Goal: Task Accomplishment & Management: Use online tool/utility

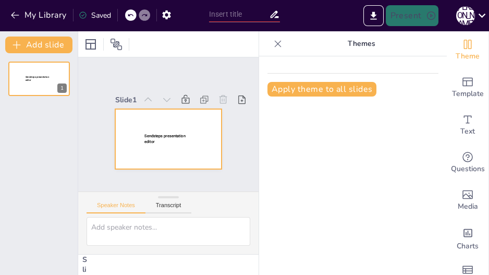
type input "The Shoe Game"
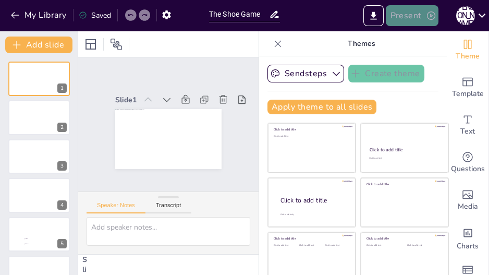
click at [411, 21] on button "Present" at bounding box center [412, 15] width 52 height 21
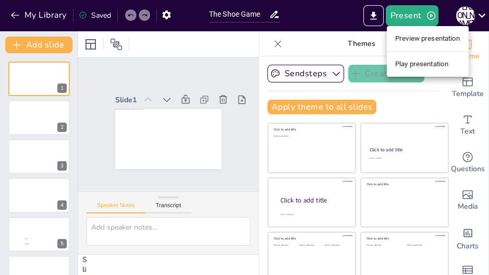
click at [416, 64] on li "Play presentation" at bounding box center [428, 64] width 82 height 17
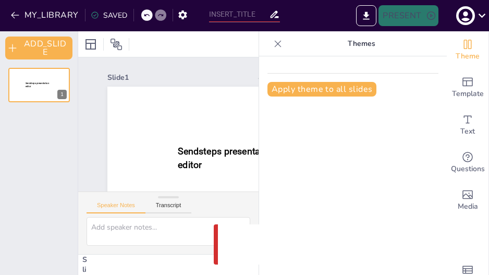
type input "The Shoe Game"
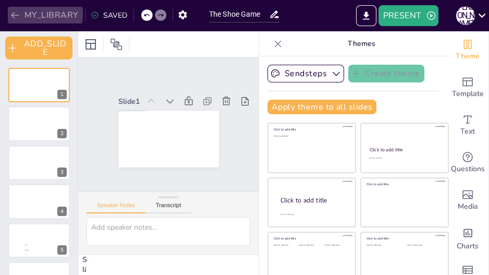
click at [16, 14] on icon "button" at bounding box center [15, 15] width 10 height 10
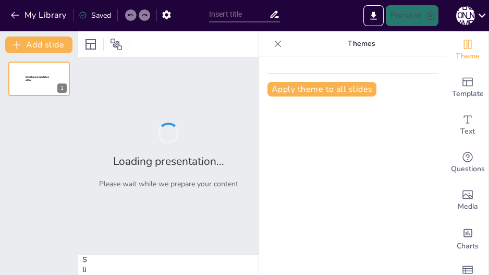
type input "Imported Pubquiz.pptx"
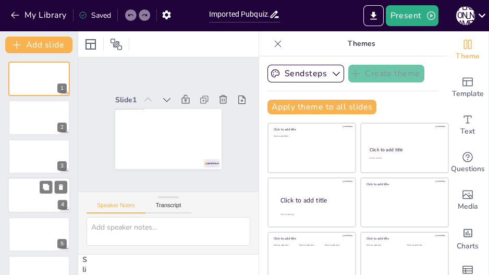
click at [27, 184] on div at bounding box center [39, 194] width 63 height 35
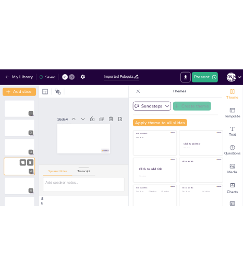
scroll to position [31, 0]
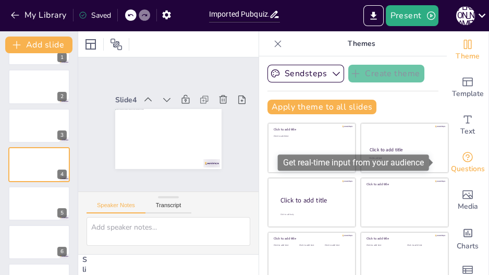
click at [457, 163] on span "Questions" at bounding box center [468, 168] width 34 height 11
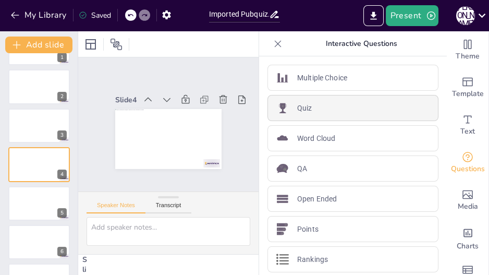
click at [342, 98] on div "Quiz" at bounding box center [352, 108] width 171 height 26
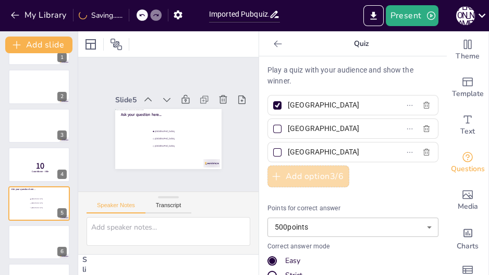
click at [311, 173] on button "Add option 3 / 6" at bounding box center [308, 176] width 82 height 22
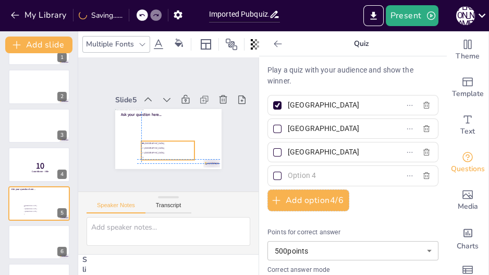
drag, startPoint x: 175, startPoint y: 138, endPoint x: 160, endPoint y: 150, distance: 18.9
click at [158, 146] on ul "Amsterdam Rotterdam The Hague" at bounding box center [143, 118] width 30 height 56
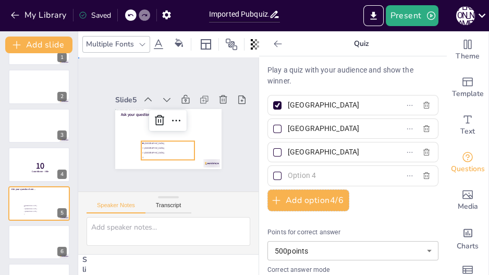
click at [116, 143] on div "Slide 1 Slide 2 Slide 3 Slide 4 10 Countdown - title Slide 5 Ask your question …" at bounding box center [169, 124] width 106 height 173
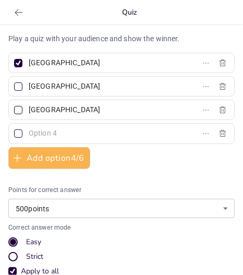
click at [21, 14] on icon at bounding box center [19, 12] width 10 height 10
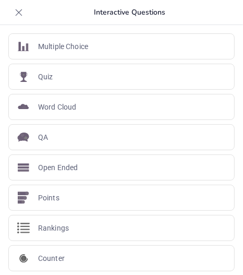
click at [21, 14] on icon at bounding box center [19, 12] width 10 height 10
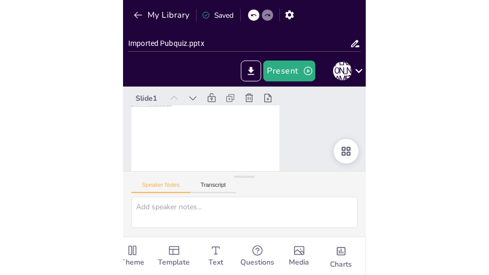
scroll to position [0, 0]
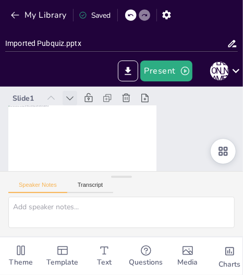
click at [75, 167] on icon at bounding box center [81, 173] width 13 height 13
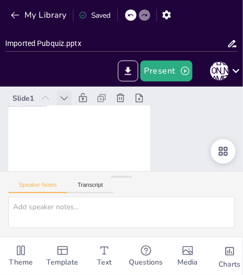
click at [70, 93] on icon at bounding box center [72, 87] width 13 height 13
click at [136, 182] on icon at bounding box center [143, 189] width 15 height 15
click at [140, 75] on icon at bounding box center [145, 68] width 11 height 11
click at [169, 160] on icon at bounding box center [174, 165] width 11 height 11
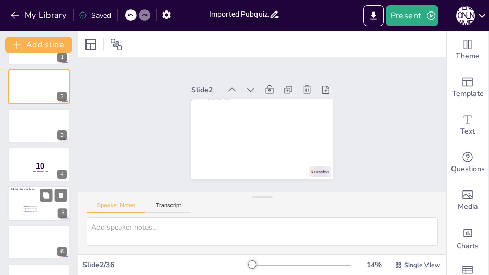
click at [32, 203] on div at bounding box center [39, 203] width 63 height 35
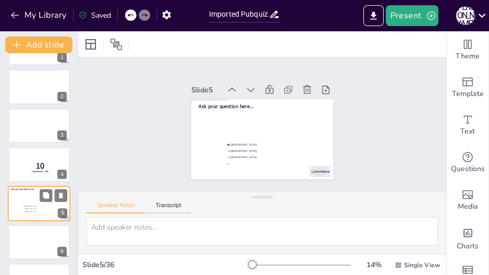
scroll to position [70, 0]
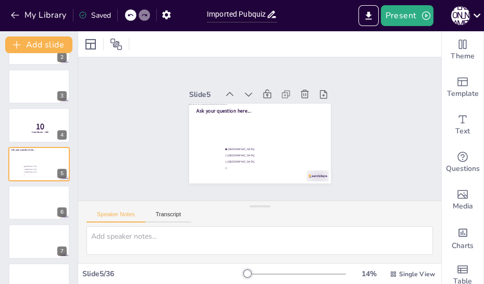
click at [271, 108] on div at bounding box center [245, 129] width 80 height 142
click at [243, 136] on span "Ask your question here..." at bounding box center [238, 163] width 13 height 55
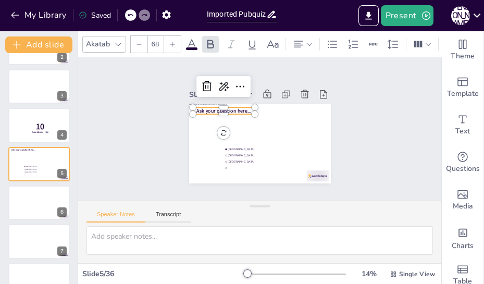
click at [257, 146] on span "Ask your question here..." at bounding box center [282, 162] width 51 height 33
click at [275, 107] on span "Ask your question here..." at bounding box center [281, 94] width 13 height 55
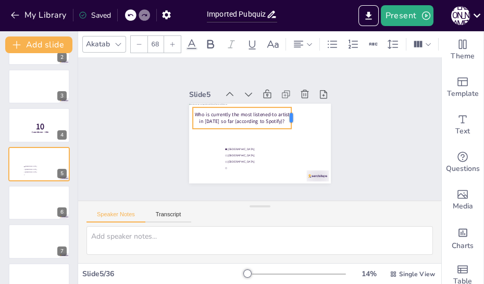
drag, startPoint x: 251, startPoint y: 113, endPoint x: 287, endPoint y: 109, distance: 36.7
click at [287, 142] on div at bounding box center [290, 151] width 22 height 19
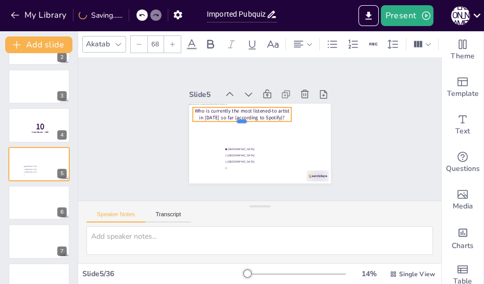
drag, startPoint x: 239, startPoint y: 128, endPoint x: 240, endPoint y: 114, distance: 13.6
click at [240, 114] on div "Amsterdam Rotterdam The Hague Who is currently the most listened-to artist in 2…" at bounding box center [270, 138] width 154 height 159
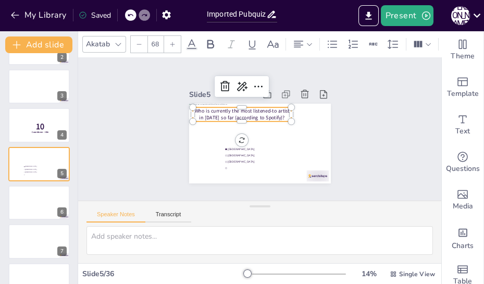
click at [235, 129] on p "Who is currently the most listened-to artist in [DATE] so far (according to Spo…" at bounding box center [279, 141] width 100 height 25
click at [235, 123] on p "Who is currently the most listened-to artist in [DATE] so far (according to Spo…" at bounding box center [280, 140] width 99 height 34
click at [235, 107] on p "Who is currently the most listened-to artist in [DATE] so far (according to Spo…" at bounding box center [240, 142] width 44 height 98
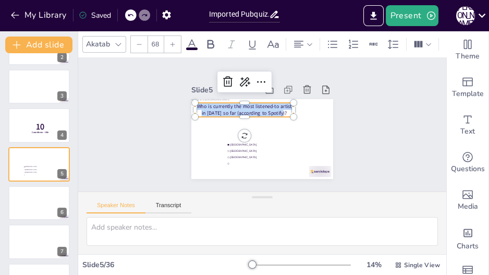
click at [143, 40] on div at bounding box center [139, 44] width 17 height 17
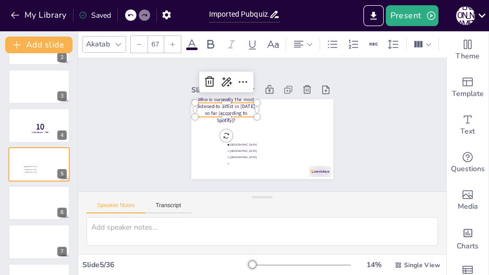
click at [143, 40] on div at bounding box center [139, 44] width 17 height 17
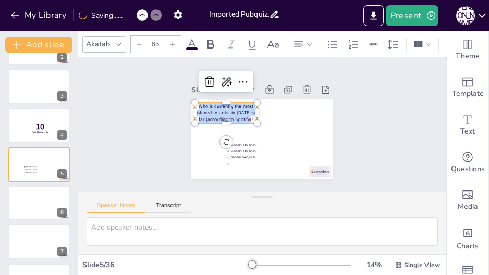
click at [143, 40] on div at bounding box center [139, 44] width 17 height 17
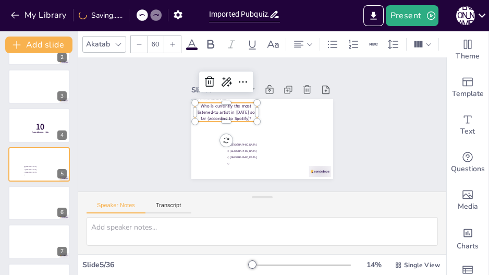
click at [143, 40] on div at bounding box center [139, 44] width 17 height 17
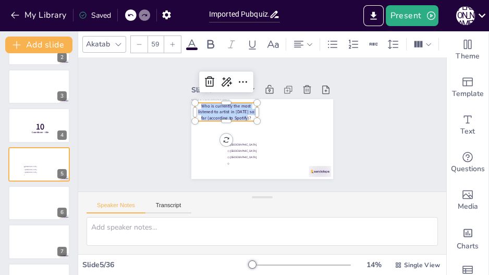
click at [143, 40] on div at bounding box center [139, 44] width 17 height 17
click at [298, 43] on icon at bounding box center [298, 44] width 13 height 13
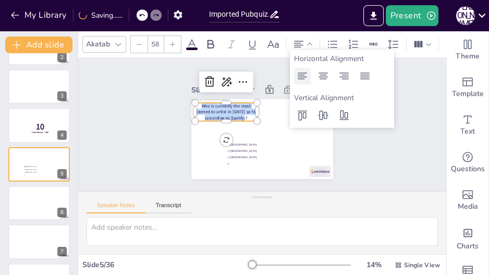
click at [302, 76] on icon at bounding box center [302, 76] width 13 height 13
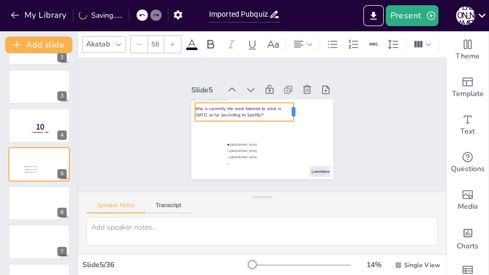
drag, startPoint x: 283, startPoint y: 108, endPoint x: 289, endPoint y: 107, distance: 6.3
click at [257, 150] on div at bounding box center [247, 159] width 19 height 18
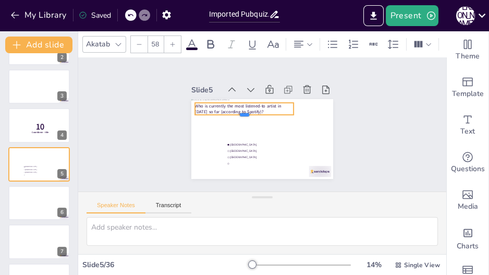
drag, startPoint x: 239, startPoint y: 118, endPoint x: 241, endPoint y: 107, distance: 11.1
click at [241, 107] on div "Amsterdam Rotterdam The Hague Who is currently the most listened-to artist in 2…" at bounding box center [258, 109] width 155 height 107
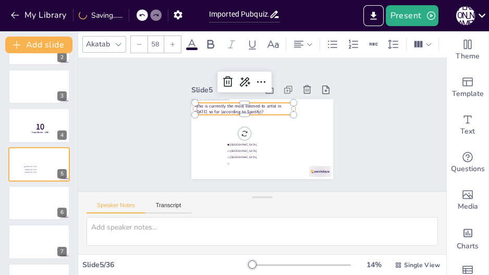
click at [142, 38] on div at bounding box center [139, 44] width 17 height 17
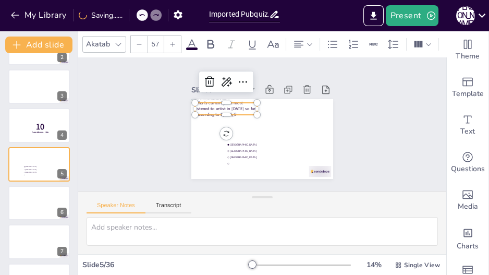
click at [142, 38] on div at bounding box center [139, 44] width 17 height 17
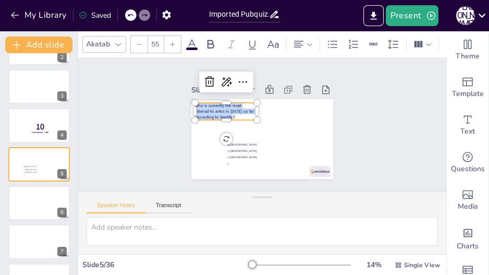
click at [142, 38] on div at bounding box center [139, 44] width 17 height 17
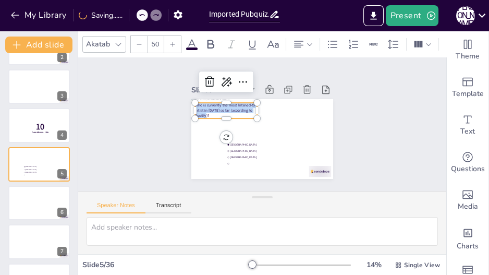
click at [142, 38] on div at bounding box center [139, 44] width 17 height 17
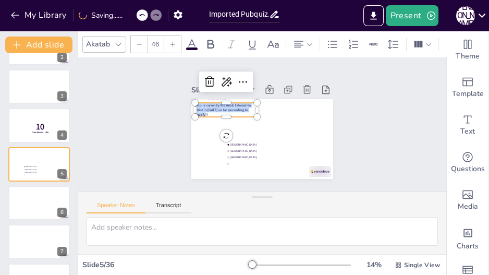
type input "45"
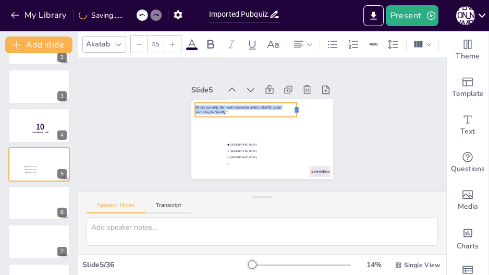
drag, startPoint x: 252, startPoint y: 106, endPoint x: 291, endPoint y: 106, distance: 39.6
click at [294, 106] on div at bounding box center [299, 106] width 10 height 15
drag, startPoint x: 253, startPoint y: 114, endPoint x: 253, endPoint y: 103, distance: 10.9
click at [253, 103] on div "Amsterdam Rotterdam The Hague Who is currently the most listened-to artist in 2…" at bounding box center [273, 134] width 154 height 158
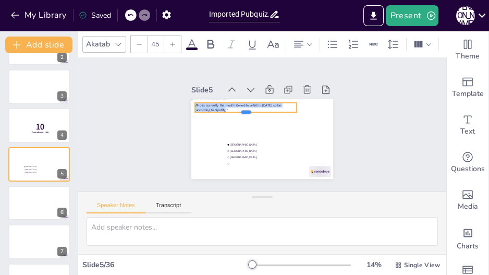
click at [240, 106] on div "Amsterdam Rotterdam The Hague Who is currently the most listened-to artist in 2…" at bounding box center [255, 112] width 163 height 140
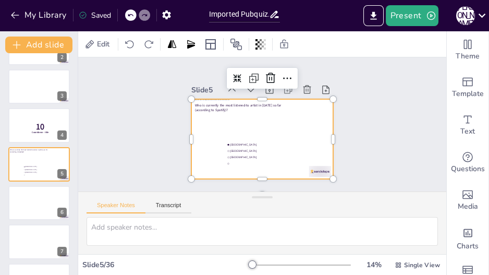
click at [274, 116] on div at bounding box center [268, 137] width 162 height 130
click at [229, 100] on p "Who is currently the most listened-to artist in [DATE] so far (according to Spo…" at bounding box center [248, 106] width 102 height 20
click at [233, 129] on div at bounding box center [247, 124] width 80 height 142
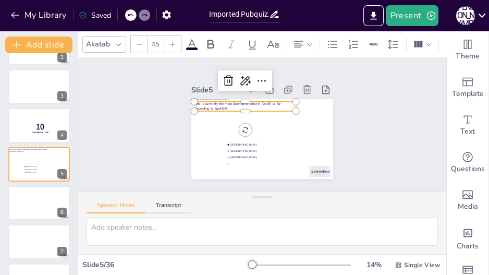
click at [233, 103] on p "Who is currently the most listened-to artist in [DATE] so far (according to Spo…" at bounding box center [248, 144] width 30 height 101
click at [235, 154] on span "[GEOGRAPHIC_DATA]" at bounding box center [229, 122] width 10 height 66
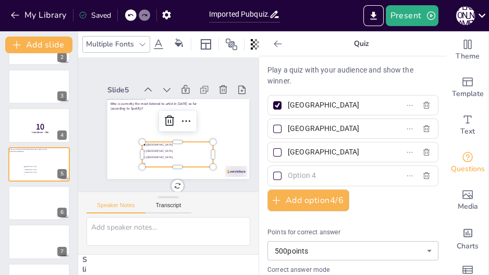
click at [307, 172] on input "text" at bounding box center [336, 175] width 97 height 15
paste input "Ik zal handhaven (Je maintiendrai)(I will maintain)(Θα διατηρήσω)"
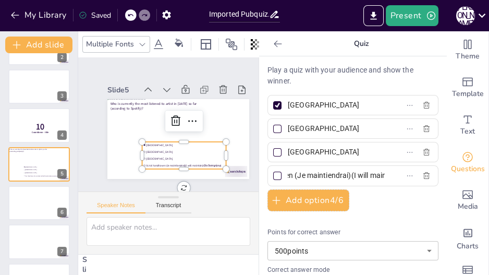
scroll to position [0, 52]
click at [344, 174] on input "Ik zal handhaven (Je maintiendrai)(I will maintain)(Θα διατηρήσω)" at bounding box center [336, 175] width 97 height 15
type input "(I will maintain)(Θα διατηρήσω)"
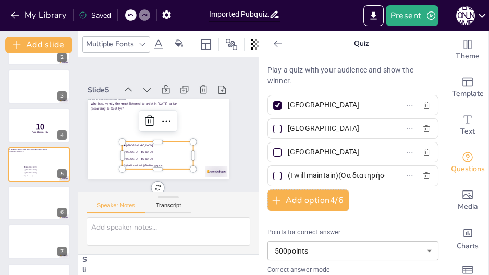
scroll to position [6, 0]
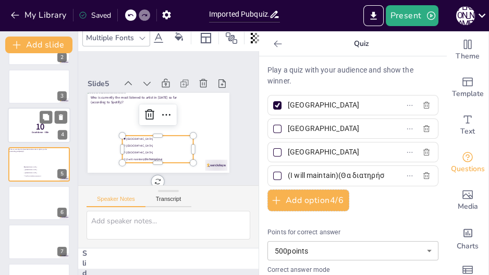
click at [43, 137] on div at bounding box center [39, 124] width 63 height 35
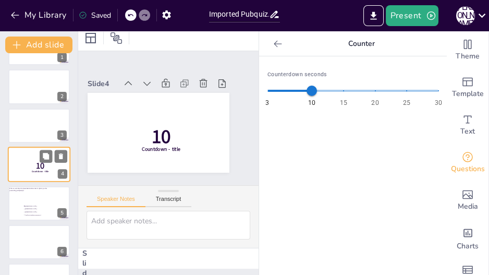
scroll to position [9, 0]
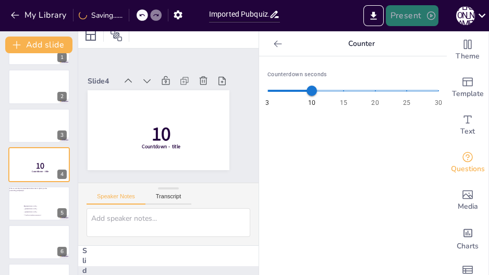
click at [425, 17] on button "Present" at bounding box center [412, 15] width 52 height 21
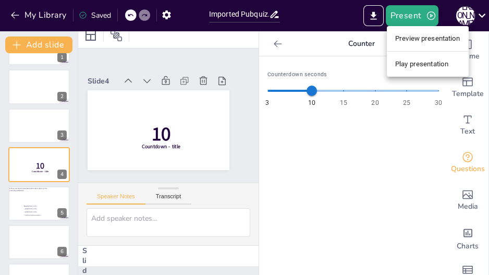
click at [419, 62] on li "Play presentation" at bounding box center [428, 64] width 82 height 17
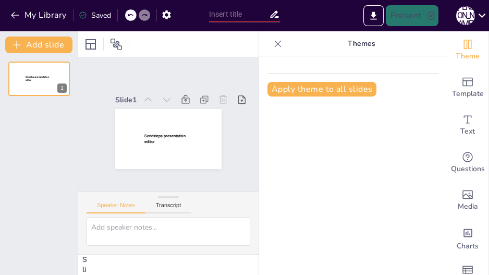
type input "Imported Pubquiz.pptx"
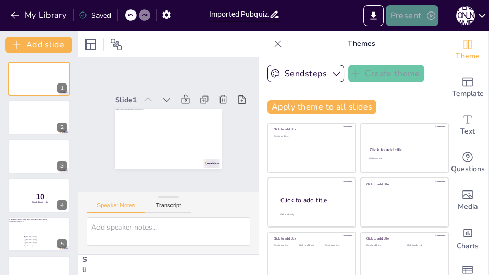
click at [407, 19] on button "Present" at bounding box center [412, 15] width 52 height 21
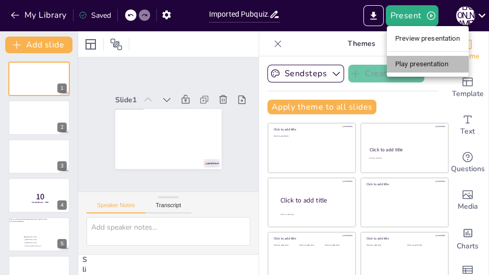
click at [418, 65] on li "Play presentation" at bounding box center [428, 64] width 82 height 17
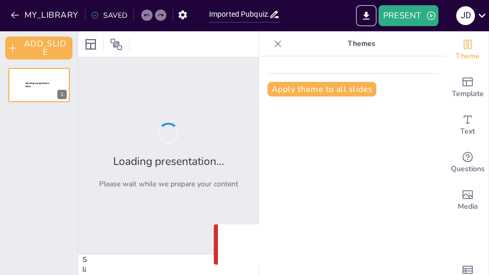
type input "Imported Pubquiz.pptx"
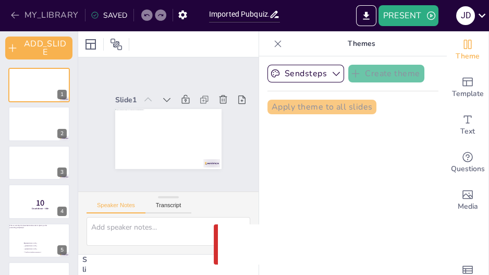
click at [13, 15] on icon "button" at bounding box center [15, 15] width 10 height 10
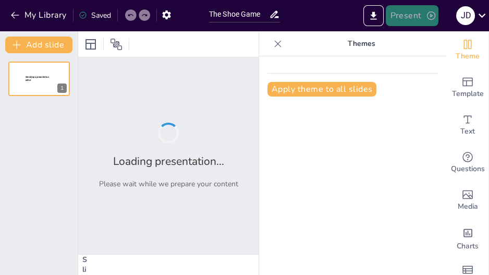
type input "The Shoe Game"
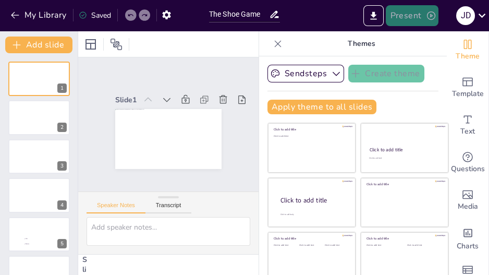
click at [405, 16] on button "Present" at bounding box center [412, 15] width 52 height 21
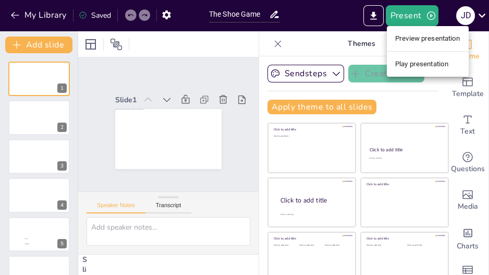
click at [414, 62] on li "Play presentation" at bounding box center [428, 64] width 82 height 17
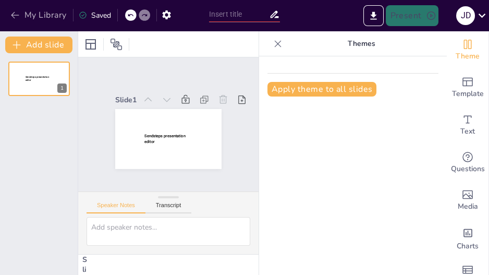
type input "The Shoe Game"
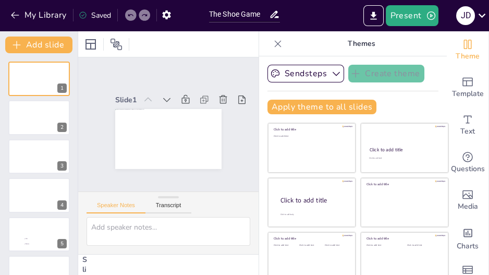
click at [35, 127] on div at bounding box center [39, 117] width 62 height 34
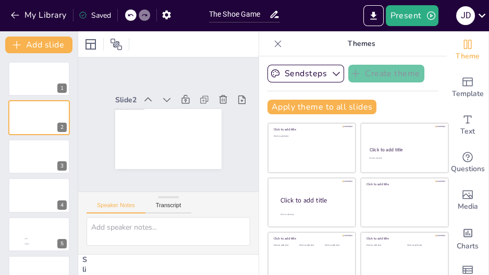
click at [275, 43] on icon at bounding box center [278, 43] width 7 height 7
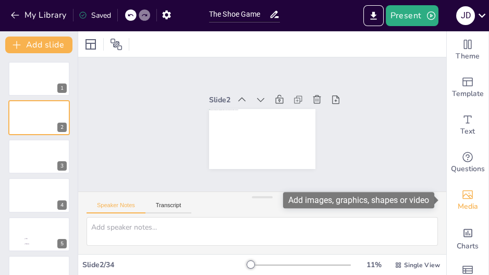
click at [468, 194] on icon "Add images, graphics, shapes or video" at bounding box center [467, 194] width 13 height 13
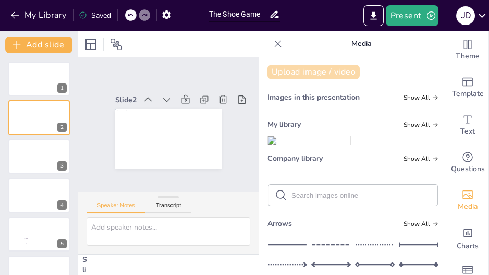
click at [315, 76] on button "Upload image / video" at bounding box center [313, 72] width 92 height 15
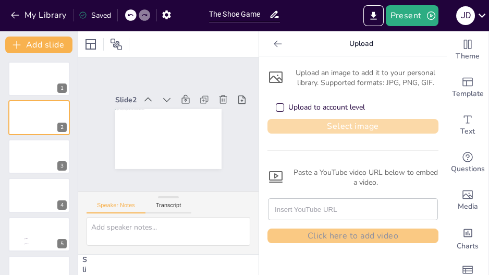
click at [323, 126] on button "Select image" at bounding box center [352, 126] width 171 height 15
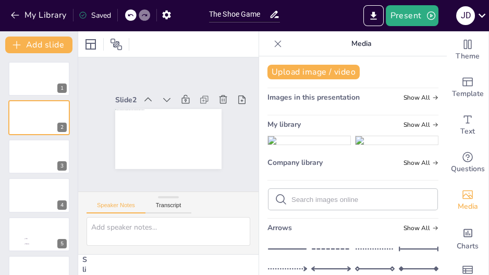
drag, startPoint x: 291, startPoint y: 180, endPoint x: 291, endPoint y: 168, distance: 11.5
click at [291, 144] on img at bounding box center [309, 140] width 82 height 8
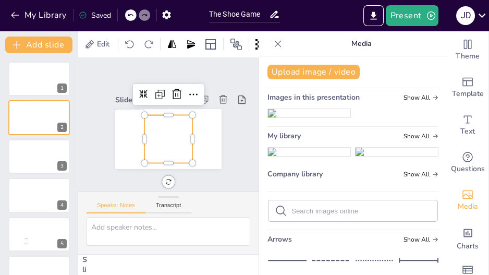
scroll to position [15, 0]
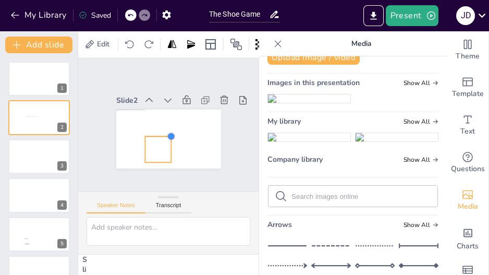
drag, startPoint x: 181, startPoint y: 110, endPoint x: 151, endPoint y: 131, distance: 36.7
click at [151, 131] on div at bounding box center [168, 138] width 105 height 59
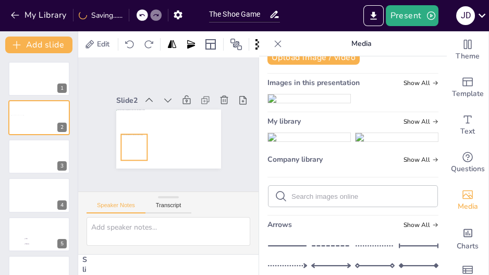
drag, startPoint x: 147, startPoint y: 141, endPoint x: 123, endPoint y: 139, distance: 24.6
click at [123, 139] on div at bounding box center [134, 147] width 26 height 26
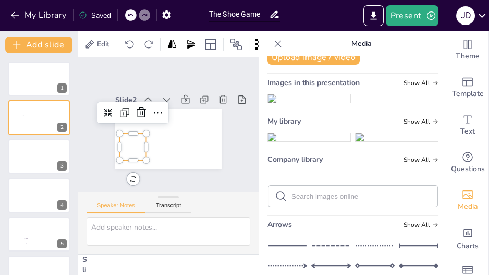
click at [274, 41] on icon at bounding box center [278, 44] width 10 height 10
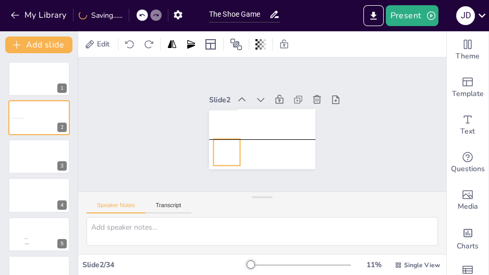
click at [217, 143] on div at bounding box center [227, 152] width 27 height 27
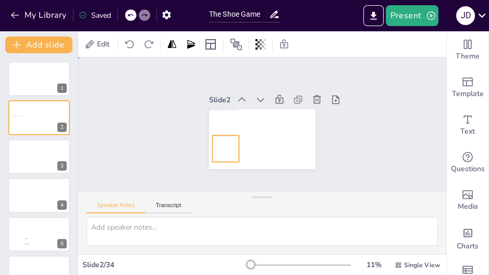
click at [339, 138] on div "Slide 1 Slide 2 Slide 3 Slide 4 Slide 5 Max Dimitra Slide 6 Max Dimitra Slide 7…" at bounding box center [262, 124] width 165 height 89
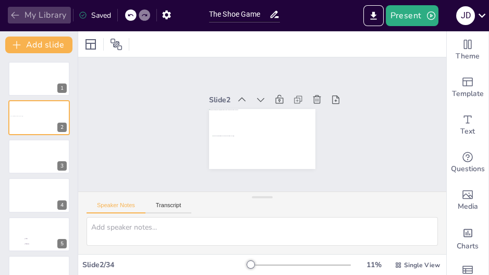
click at [44, 15] on button "My Library" at bounding box center [39, 15] width 63 height 17
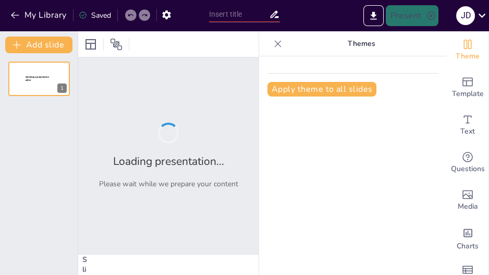
type input "Imported Pubquiz.pptx"
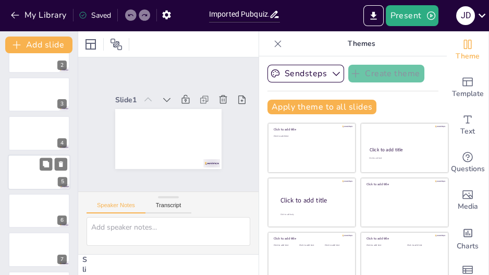
scroll to position [62, 0]
click at [26, 176] on div at bounding box center [39, 171] width 63 height 35
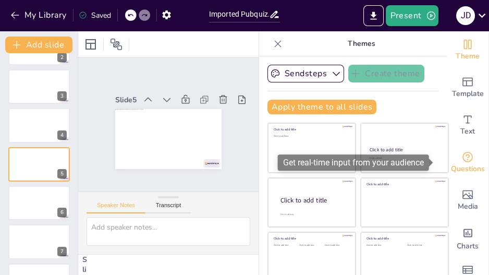
click at [461, 158] on icon "Get real-time input from your audience" at bounding box center [467, 157] width 13 height 13
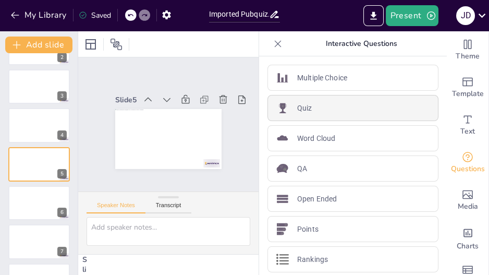
click at [334, 113] on div "Quiz" at bounding box center [352, 108] width 171 height 26
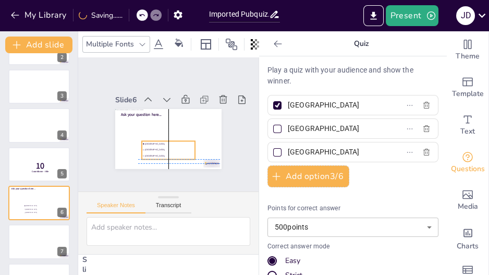
drag, startPoint x: 182, startPoint y: 137, endPoint x: 169, endPoint y: 149, distance: 18.4
click at [169, 150] on li "[GEOGRAPHIC_DATA]" at bounding box center [165, 155] width 54 height 11
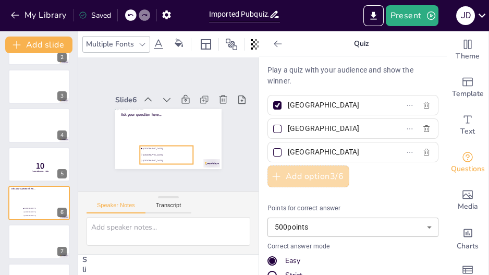
click at [313, 179] on button "Add option 3 / 6" at bounding box center [308, 176] width 82 height 22
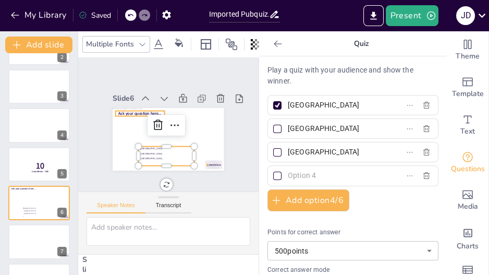
click at [124, 109] on span "Ask your question here..." at bounding box center [141, 110] width 43 height 10
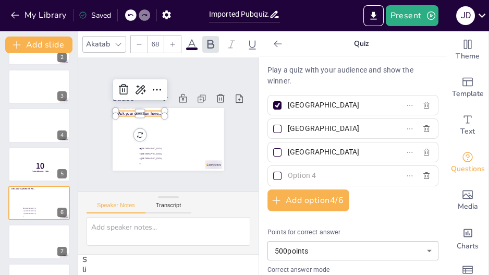
click at [126, 107] on span "Ask your question here..." at bounding box center [142, 108] width 43 height 14
click at [126, 111] on span "Ask your question here..." at bounding box center [139, 113] width 43 height 5
click at [126, 107] on span "Ask your question here..." at bounding box center [145, 105] width 42 height 18
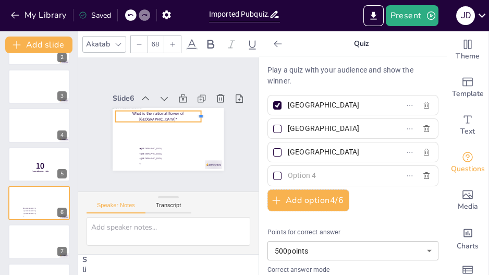
drag, startPoint x: 159, startPoint y: 111, endPoint x: 196, endPoint y: 109, distance: 36.5
click at [201, 114] on div at bounding box center [205, 120] width 9 height 12
drag, startPoint x: 153, startPoint y: 115, endPoint x: 154, endPoint y: 106, distance: 9.0
click at [154, 106] on div "What is the national flower of [GEOGRAPHIC_DATA]?" at bounding box center [161, 113] width 84 height 37
drag, startPoint x: 153, startPoint y: 117, endPoint x: 154, endPoint y: 109, distance: 7.9
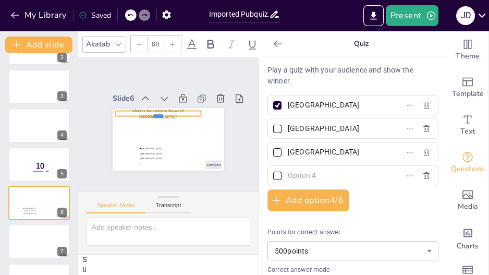
click at [154, 109] on div "[GEOGRAPHIC_DATA] [GEOGRAPHIC_DATA] [GEOGRAPHIC_DATA] What is the national flow…" at bounding box center [168, 139] width 111 height 63
click at [274, 46] on icon at bounding box center [278, 44] width 10 height 10
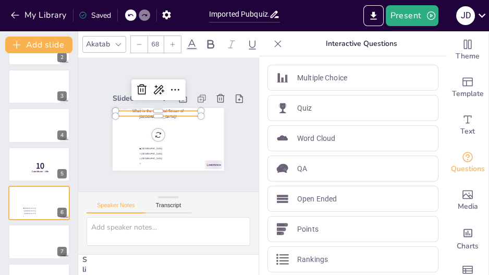
click at [274, 46] on icon at bounding box center [278, 44] width 10 height 10
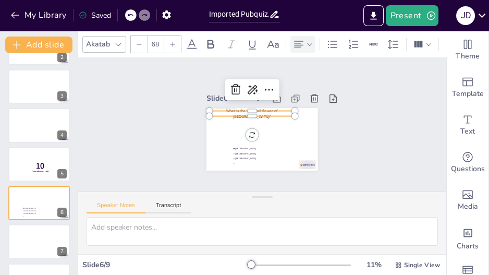
click at [298, 42] on icon at bounding box center [298, 44] width 9 height 7
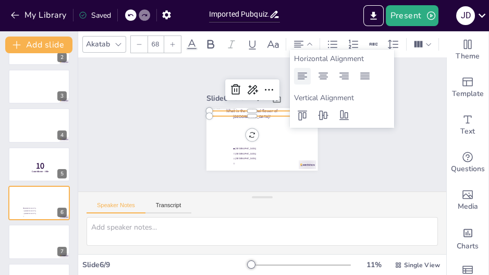
click at [299, 74] on icon at bounding box center [302, 76] width 9 height 7
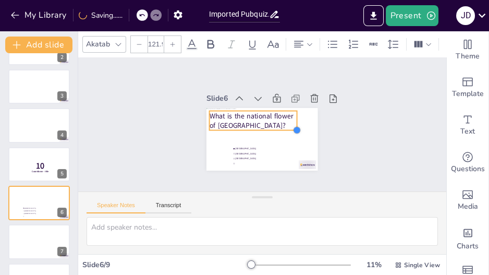
drag, startPoint x: 253, startPoint y: 112, endPoint x: 291, endPoint y: 108, distance: 38.8
click at [291, 108] on div "[GEOGRAPHIC_DATA] [GEOGRAPHIC_DATA] [GEOGRAPHIC_DATA] What is the national flow…" at bounding box center [261, 139] width 111 height 63
drag, startPoint x: 250, startPoint y: 128, endPoint x: 250, endPoint y: 109, distance: 18.8
click at [250, 109] on div "[GEOGRAPHIC_DATA] [GEOGRAPHIC_DATA] [GEOGRAPHIC_DATA] What is the national flow…" at bounding box center [261, 139] width 111 height 63
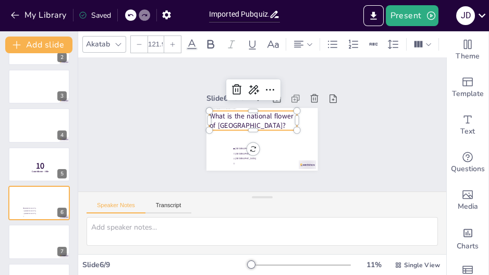
click at [223, 112] on p "What is the national flower of [GEOGRAPHIC_DATA]?" at bounding box center [253, 121] width 87 height 20
click at [223, 112] on p "What is the national flower of [GEOGRAPHIC_DATA]?" at bounding box center [253, 119] width 89 height 29
click at [138, 44] on icon at bounding box center [139, 44] width 5 height 1
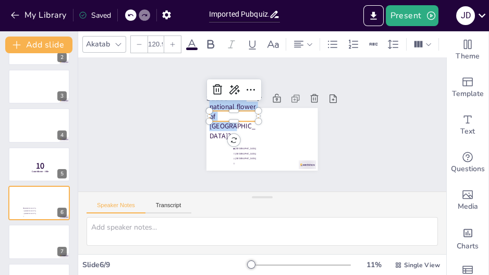
click at [138, 44] on icon at bounding box center [139, 44] width 5 height 1
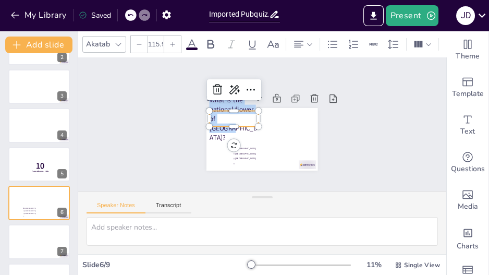
click at [138, 44] on icon at bounding box center [139, 44] width 5 height 1
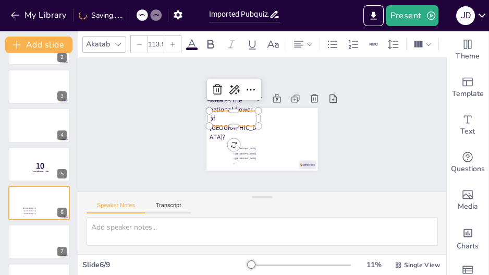
click at [138, 44] on icon at bounding box center [139, 44] width 5 height 1
type input "63"
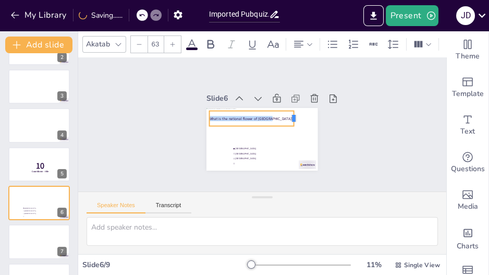
drag, startPoint x: 253, startPoint y: 116, endPoint x: 288, endPoint y: 114, distance: 35.5
click at [294, 114] on div at bounding box center [299, 122] width 10 height 16
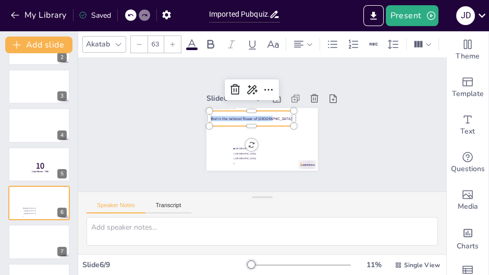
drag, startPoint x: 247, startPoint y: 121, endPoint x: 246, endPoint y: 109, distance: 12.5
click at [246, 109] on div "What is the national flower of [GEOGRAPHIC_DATA]?" at bounding box center [253, 117] width 86 height 24
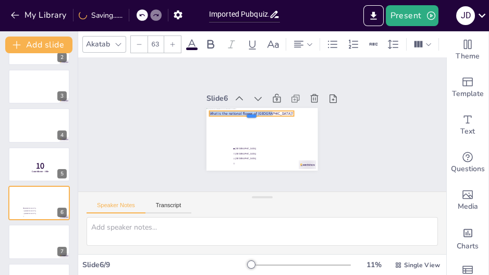
drag, startPoint x: 246, startPoint y: 123, endPoint x: 246, endPoint y: 113, distance: 9.9
click at [246, 116] on div at bounding box center [252, 120] width 84 height 8
click at [161, 135] on div "Slide 1 Slide 2 Slide 3 Slide 4 Slide 5 10 Countdown - title Slide 6 [GEOGRAPHI…" at bounding box center [262, 123] width 388 height 207
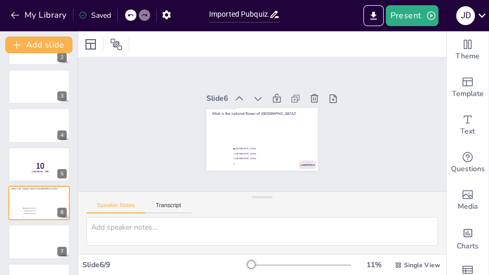
click at [161, 135] on div "Slide 1 Slide 2 Slide 3 Slide 4 Slide 5 10 Countdown - title Slide 6 What is th…" at bounding box center [262, 124] width 386 height 300
click at [360, 148] on div "Slide 1 Slide 2 Slide 3 Slide 4 Slide 5 10 Countdown - title Slide 6 What is th…" at bounding box center [262, 124] width 368 height 134
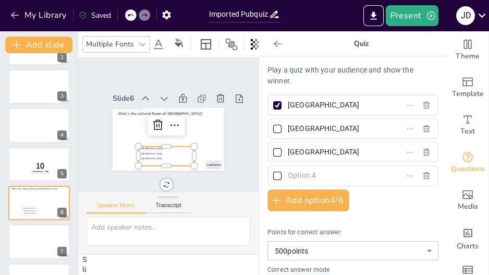
click at [250, 154] on div "Multiple Fonts Slide 1 Slide 2 Slide 3 Slide 4 Slide 5 10 Countdown - title Sli…" at bounding box center [168, 152] width 180 height 243
click at [300, 176] on input "text" at bounding box center [336, 175] width 97 height 15
type input "Test"
click at [200, 170] on div "Slide 1 Slide 2 Slide 3 Slide 4 Slide 5 10 Countdown - title Slide 6 What is th…" at bounding box center [168, 124] width 180 height 134
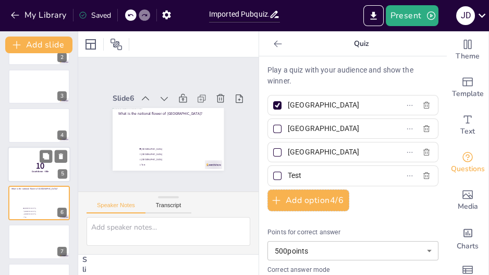
click at [35, 158] on div at bounding box center [39, 164] width 63 height 35
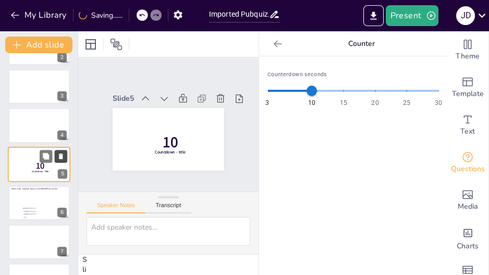
click at [63, 154] on icon at bounding box center [60, 155] width 7 height 7
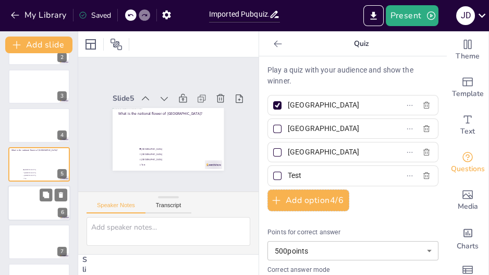
click at [35, 200] on div at bounding box center [39, 202] width 63 height 35
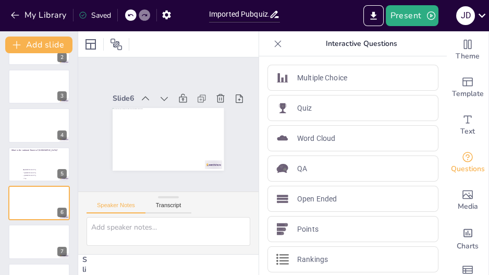
scroll to position [101, 0]
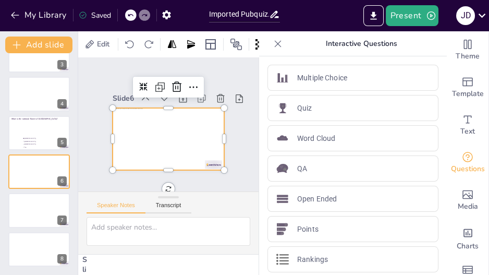
click at [154, 105] on div at bounding box center [166, 139] width 117 height 74
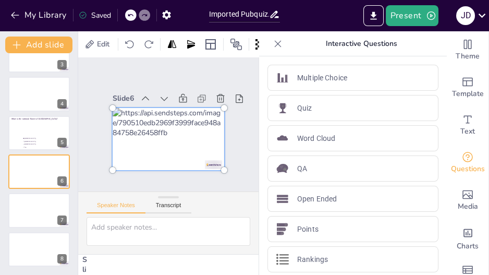
click at [154, 105] on div at bounding box center [168, 139] width 124 height 75
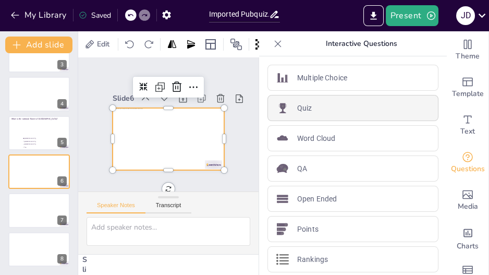
click at [282, 102] on img at bounding box center [282, 108] width 13 height 13
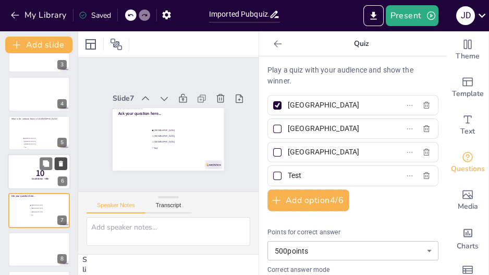
click at [59, 162] on icon at bounding box center [61, 164] width 4 height 6
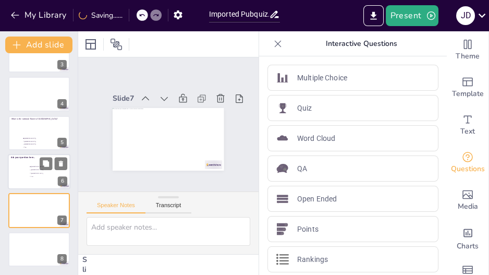
click at [31, 163] on div at bounding box center [39, 171] width 63 height 35
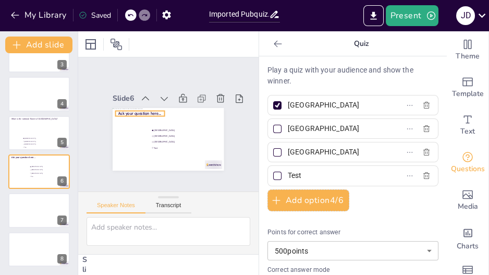
click at [129, 106] on span "Ask your question here..." at bounding box center [141, 110] width 43 height 10
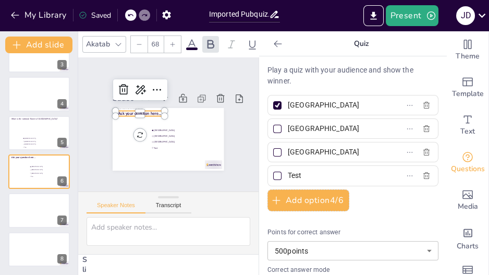
click at [127, 111] on span "Ask your question here..." at bounding box center [139, 113] width 43 height 5
click at [127, 108] on span "Ask your question here..." at bounding box center [141, 110] width 43 height 10
click at [127, 111] on span "Ask your question here..." at bounding box center [139, 113] width 43 height 5
click at [127, 108] on span "Ask your question here..." at bounding box center [141, 110] width 43 height 10
click at [127, 108] on span "Ask your question here..." at bounding box center [146, 103] width 41 height 22
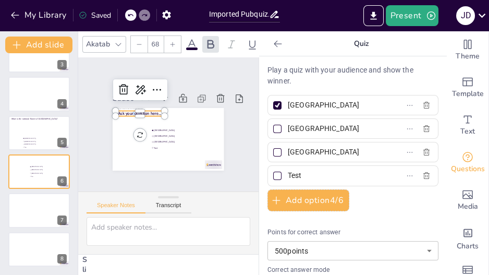
click at [127, 108] on span "Ask your question here..." at bounding box center [141, 110] width 43 height 10
click at [127, 111] on span "Ask your question here..." at bounding box center [139, 113] width 43 height 5
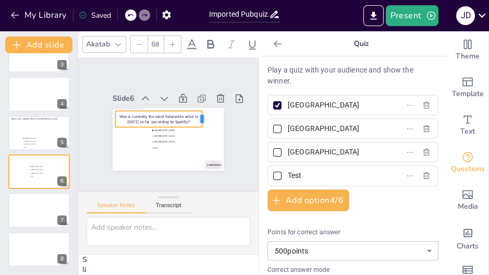
drag, startPoint x: 160, startPoint y: 114, endPoint x: 197, endPoint y: 113, distance: 37.5
click at [202, 113] on div at bounding box center [206, 119] width 8 height 17
drag, startPoint x: 153, startPoint y: 122, endPoint x: 155, endPoint y: 106, distance: 15.8
click at [155, 106] on div "Amsterdam [GEOGRAPHIC_DATA] The Hague Test Who is currently the most listened-t…" at bounding box center [166, 139] width 117 height 74
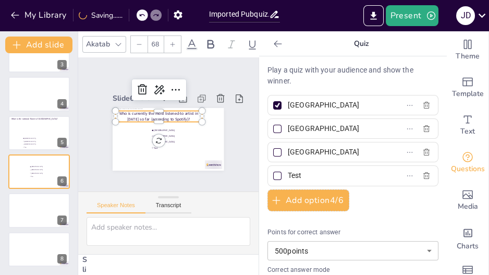
click at [151, 108] on p "Who is currently the most listened-to artist in [DATE] so far (according to Spo…" at bounding box center [159, 115] width 87 height 20
click at [151, 111] on p "Who is currently the most listened-to artist in [DATE] so far (according to Spo…" at bounding box center [159, 116] width 86 height 11
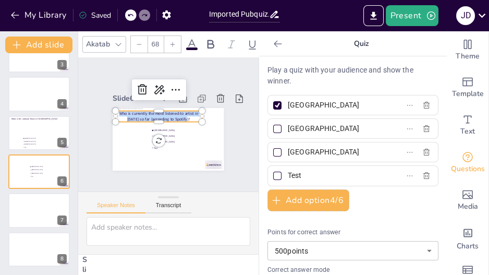
click at [151, 111] on p "Who is currently the most listened-to artist in [DATE] so far (according to Spo…" at bounding box center [159, 116] width 86 height 11
click at [275, 45] on icon at bounding box center [278, 44] width 10 height 10
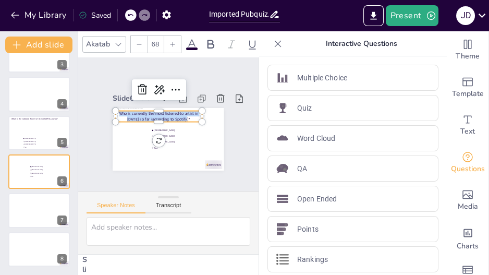
click at [275, 45] on icon at bounding box center [278, 44] width 10 height 10
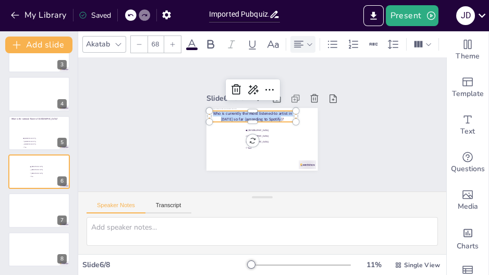
click at [309, 42] on icon at bounding box center [309, 44] width 7 height 7
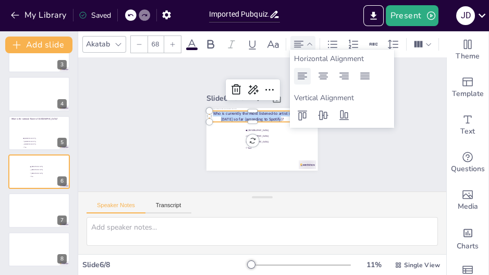
click at [304, 74] on icon at bounding box center [302, 76] width 13 height 13
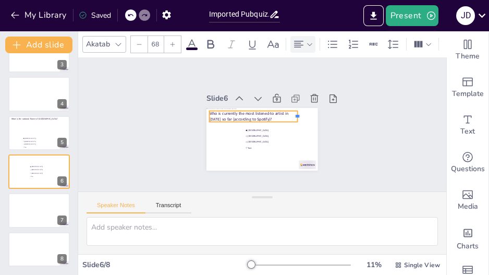
drag, startPoint x: 253, startPoint y: 113, endPoint x: 292, endPoint y: 112, distance: 39.1
click at [297, 112] on div at bounding box center [301, 116] width 8 height 11
click at [141, 44] on div at bounding box center [139, 44] width 17 height 17
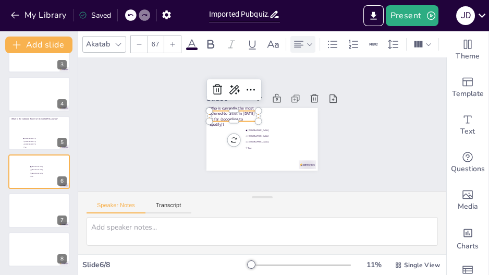
click at [141, 44] on div at bounding box center [139, 44] width 17 height 17
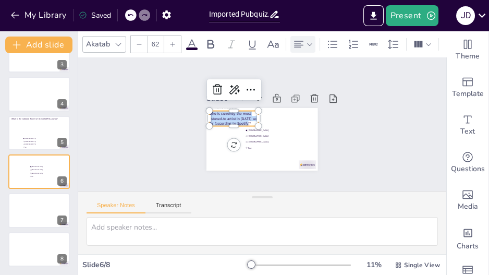
click at [141, 44] on div at bounding box center [139, 44] width 17 height 17
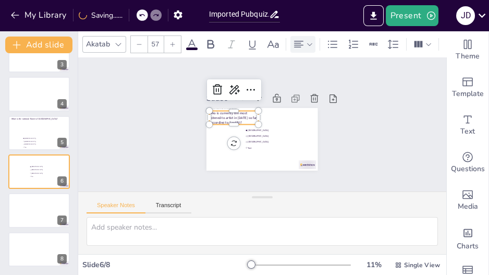
click at [141, 44] on div at bounding box center [139, 44] width 17 height 17
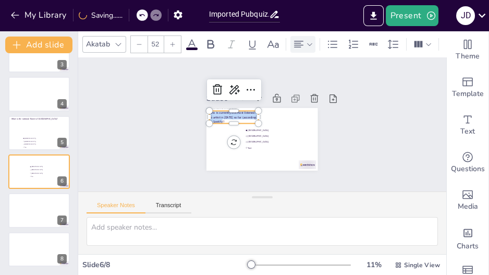
click at [141, 44] on div at bounding box center [139, 44] width 17 height 17
type input "49"
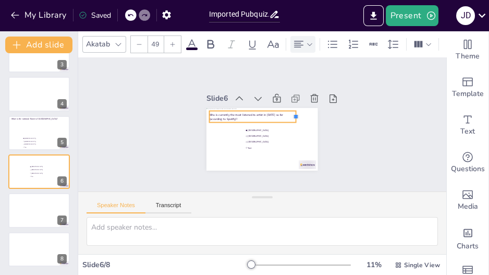
drag, startPoint x: 252, startPoint y: 114, endPoint x: 290, endPoint y: 116, distance: 37.6
click at [290, 116] on div "Amsterdam [GEOGRAPHIC_DATA] The Hague Test Who is currently the most listened-t…" at bounding box center [261, 139] width 111 height 63
click at [259, 119] on div "Who is currently the most listened-to artist in [DATE] so far (according to Spo…" at bounding box center [253, 117] width 86 height 12
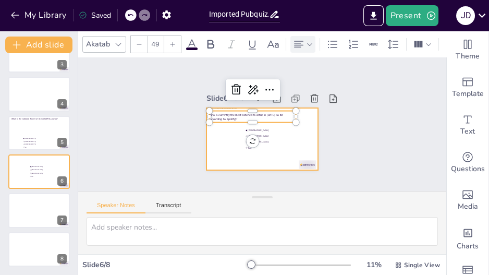
click at [300, 119] on div at bounding box center [260, 139] width 117 height 74
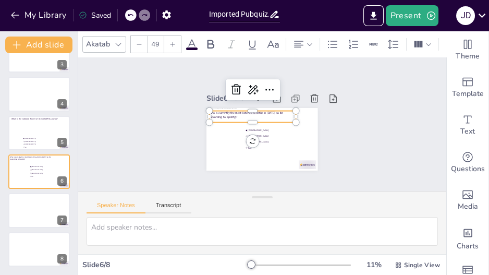
click at [258, 111] on p "Who is currently the most listened-to artist in [DATE] so far (according to Spo…" at bounding box center [255, 113] width 86 height 26
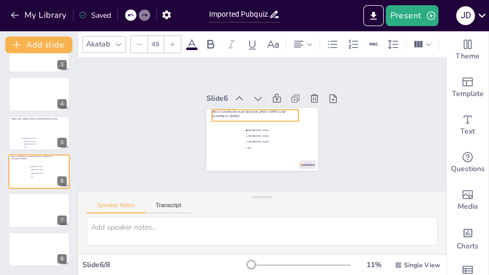
click at [292, 111] on p "Who is currently the most listened-to artist in [DATE] so far (according to Spo…" at bounding box center [255, 113] width 86 height 8
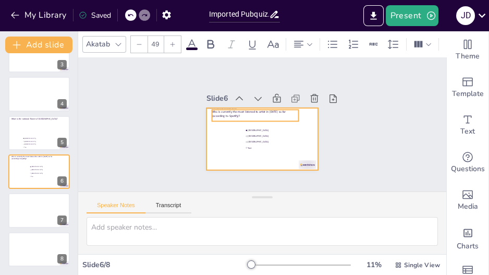
click at [293, 115] on div at bounding box center [260, 139] width 117 height 74
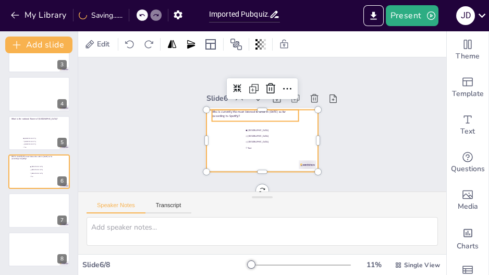
click at [286, 112] on p "Who is currently the most listened-to artist in [DATE] so far (according to Spo…" at bounding box center [255, 113] width 86 height 8
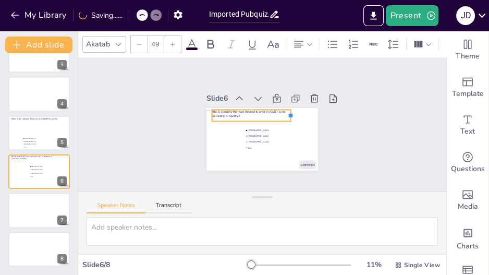
drag, startPoint x: 294, startPoint y: 112, endPoint x: 286, endPoint y: 112, distance: 7.8
click at [290, 112] on div at bounding box center [294, 115] width 8 height 12
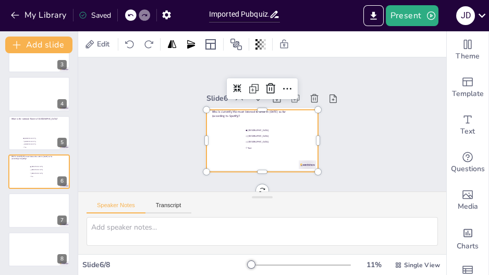
click at [299, 126] on div at bounding box center [260, 141] width 117 height 74
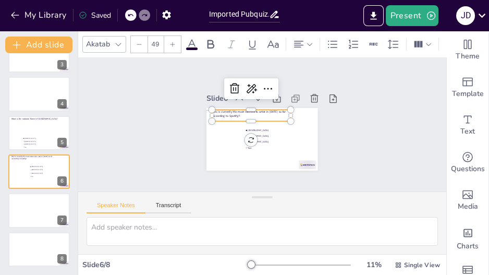
click at [271, 110] on p "Who is currently the most listened-to artist in [DATE] so far (according to Spo…" at bounding box center [252, 112] width 79 height 16
click at [361, 123] on div "Slide 1 Slide 2 Slide 3 Slide 4 Slide 5 What is the national flower of [GEOGRAP…" at bounding box center [262, 125] width 380 height 172
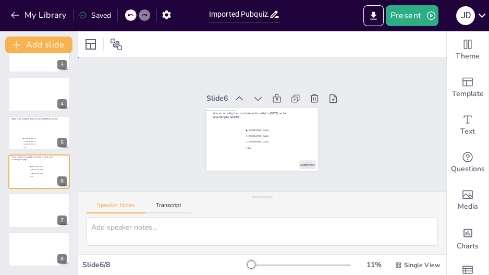
click at [361, 123] on div "Slide 1 Slide 2 Slide 3 Slide 4 Slide 5 What is the national flower of [GEOGRAP…" at bounding box center [262, 124] width 368 height 134
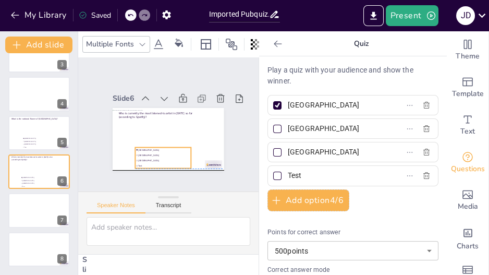
drag, startPoint x: 278, startPoint y: 140, endPoint x: 262, endPoint y: 155, distance: 22.9
click at [262, 155] on div "Document fonts Akatab Popular fonts Lato Montserrat Open Sans [PERSON_NAME] Pop…" at bounding box center [244, 152] width 489 height 243
click at [236, 151] on div "Slide 1 Slide 2 Slide 3 Slide 4 Slide 5 What is the national flower of [GEOGRAP…" at bounding box center [167, 125] width 169 height 92
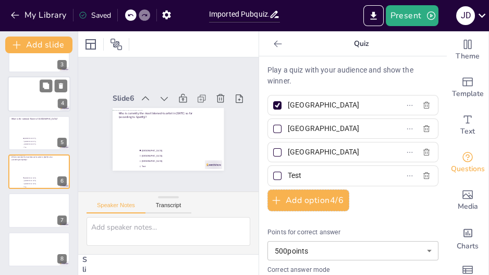
click at [32, 91] on div at bounding box center [39, 93] width 63 height 35
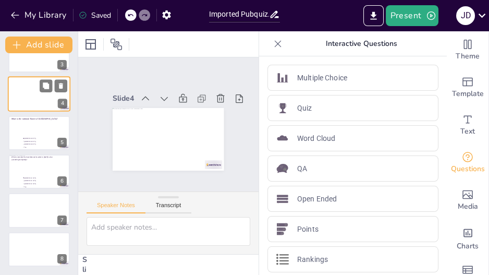
scroll to position [31, 0]
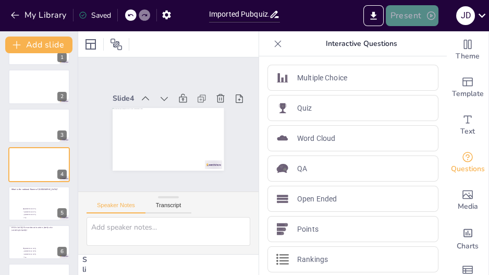
click at [413, 14] on button "Present" at bounding box center [412, 15] width 52 height 21
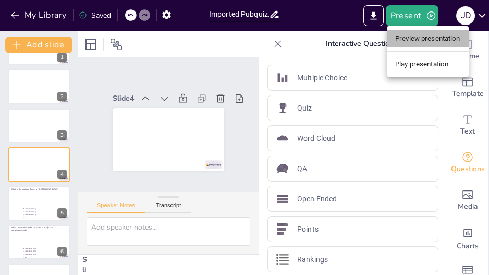
click at [421, 40] on li "Preview presentation" at bounding box center [428, 38] width 82 height 17
